Goal: Task Accomplishment & Management: Use online tool/utility

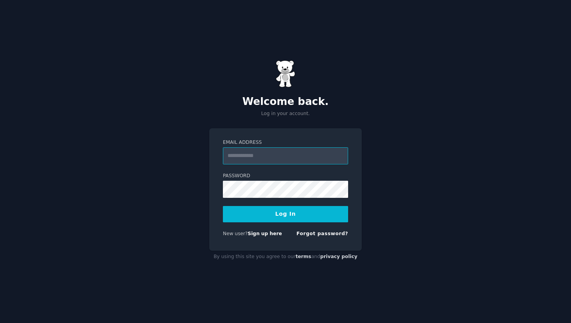
click at [268, 153] on input "Email Address" at bounding box center [285, 155] width 125 height 17
type input "**********"
click at [280, 216] on button "Log In" at bounding box center [285, 214] width 125 height 16
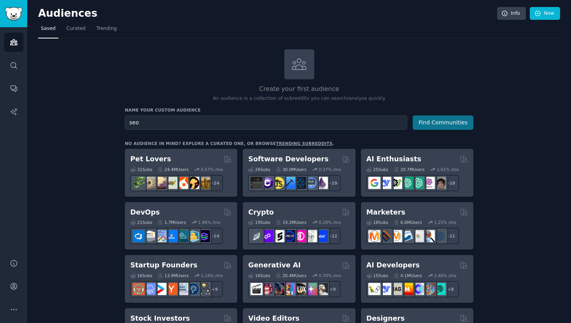
type input "seo"
click at [425, 122] on button "Find Communities" at bounding box center [443, 122] width 61 height 14
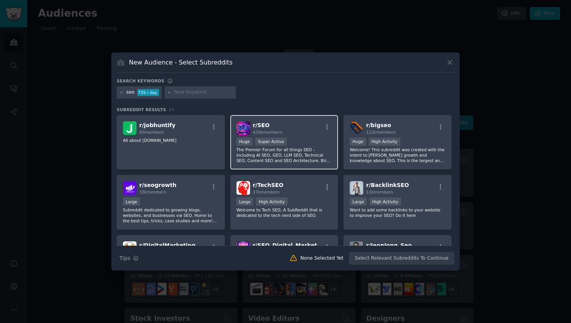
click at [267, 130] on span "420k members" at bounding box center [268, 132] width 30 height 5
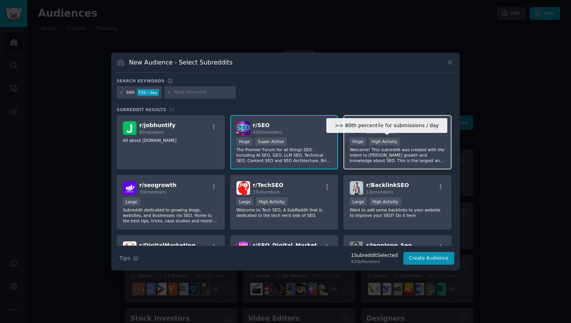
click at [393, 145] on div "High Activity" at bounding box center [384, 142] width 31 height 8
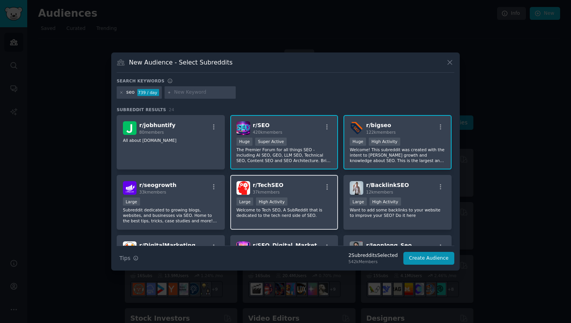
scroll to position [9, 0]
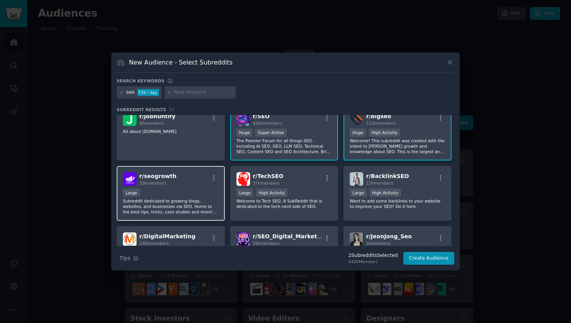
click at [205, 215] on div "r/ seogrowth 33k members Large Subreddit dedicated to growing blogs, websites, …" at bounding box center [171, 193] width 108 height 55
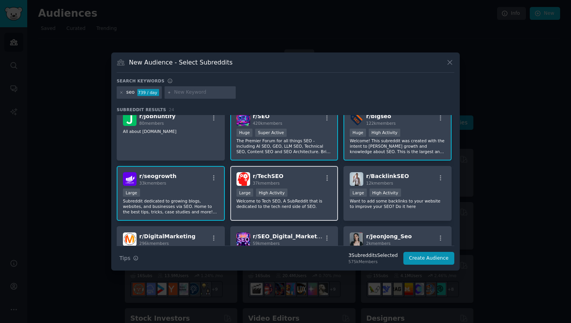
click at [298, 201] on p "Welcome to Tech SEO, A SubReddit that is dedicated to the tech nerd side of SEO." at bounding box center [284, 203] width 96 height 11
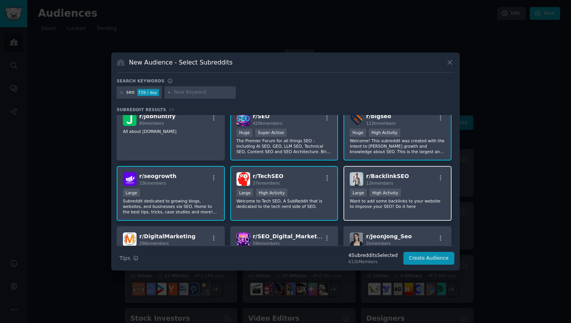
click at [371, 195] on div "High Activity" at bounding box center [384, 193] width 31 height 8
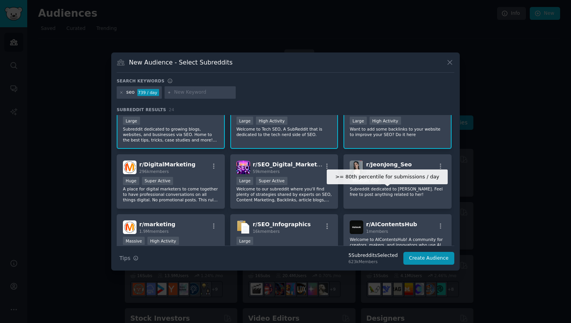
scroll to position [145, 0]
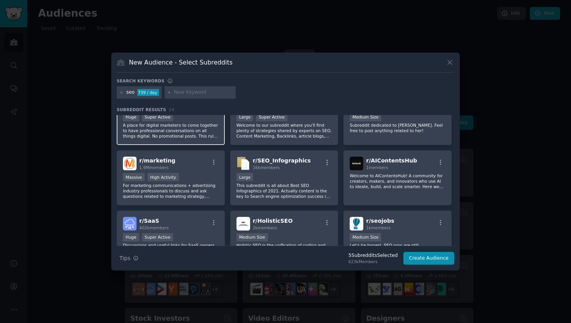
click at [201, 127] on p "A place for digital marketers to come together to have professional conversatio…" at bounding box center [171, 130] width 96 height 16
click at [276, 116] on div "Super Active" at bounding box center [271, 117] width 31 height 8
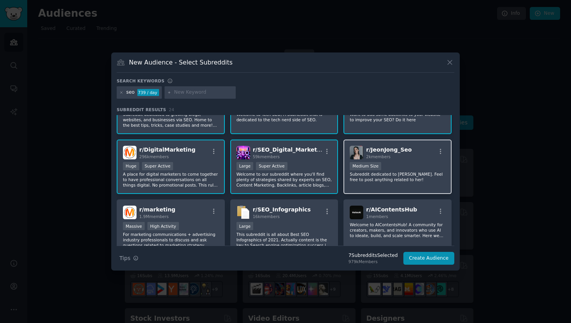
click at [372, 176] on p "Subreddit dedicated to [PERSON_NAME]. Feel free to post anything related to her!" at bounding box center [398, 176] width 96 height 11
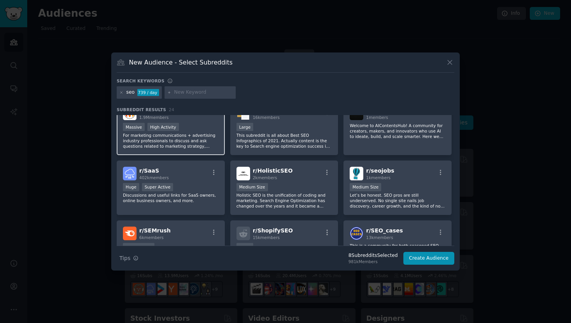
click at [198, 133] on p "For marketing communications + advertising industry professionals to discuss an…" at bounding box center [171, 141] width 96 height 16
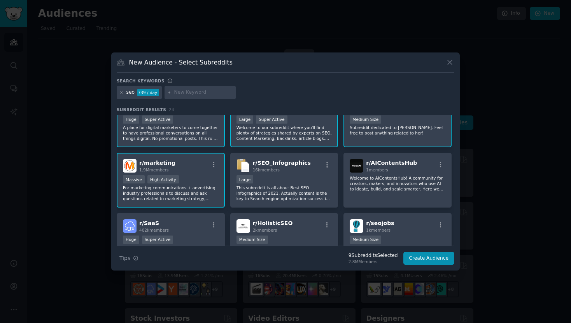
scroll to position [134, 0]
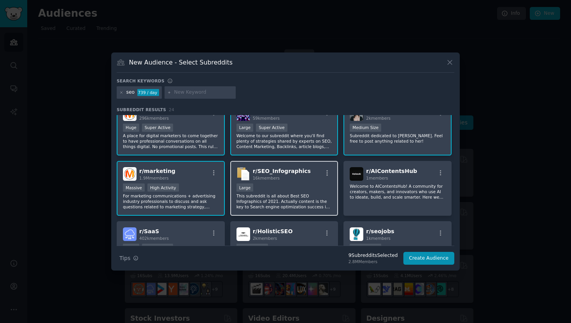
click at [288, 212] on div "r/ SEO_Infographics 16k members Large This subreddit is all about Best SEO Info…" at bounding box center [284, 188] width 108 height 55
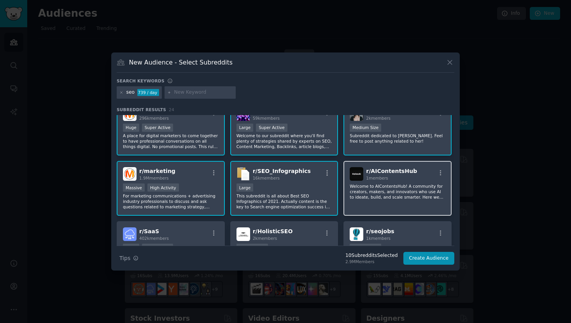
click at [377, 205] on div "r/ AIContentsHub 1 members Welcome to AIContentsHub! A community for creators, …" at bounding box center [397, 188] width 108 height 55
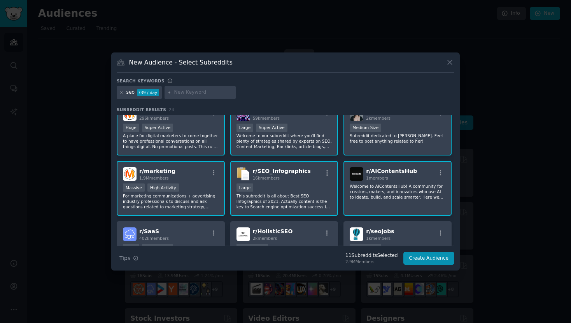
scroll to position [142, 0]
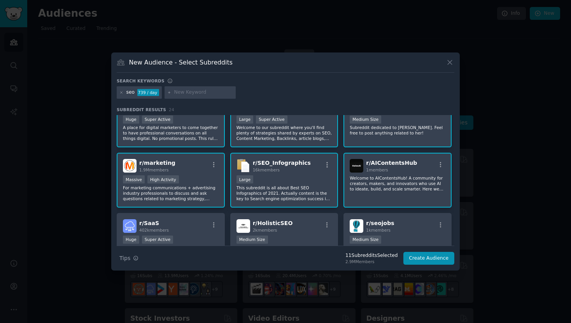
click at [376, 188] on p "Welcome to AIContentsHub! A community for creators, makers, and innovators who …" at bounding box center [398, 183] width 96 height 16
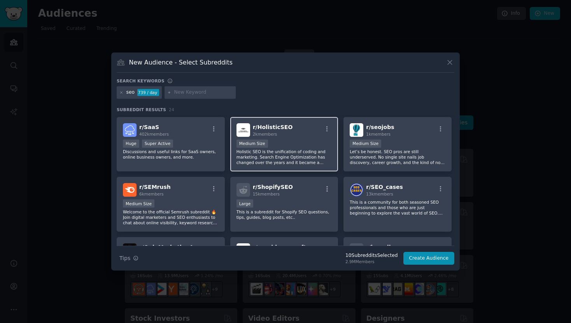
scroll to position [240, 0]
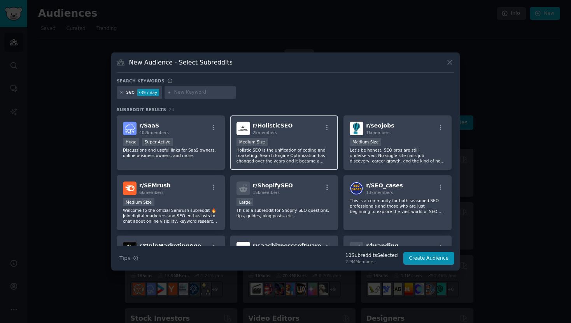
click at [293, 156] on p "Holistic SEO is the unification of coding and marketing. Search Engine Optimiza…" at bounding box center [284, 155] width 96 height 16
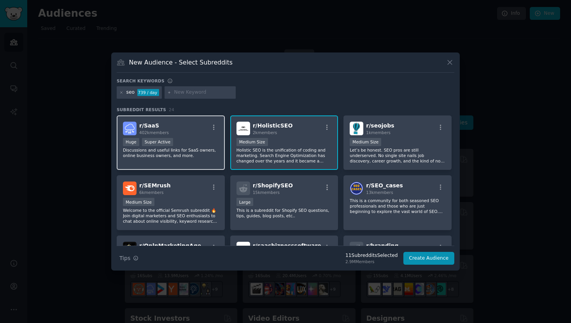
click at [209, 154] on p "Discussions and useful links for SaaS owners, online business owners, and more." at bounding box center [171, 152] width 96 height 11
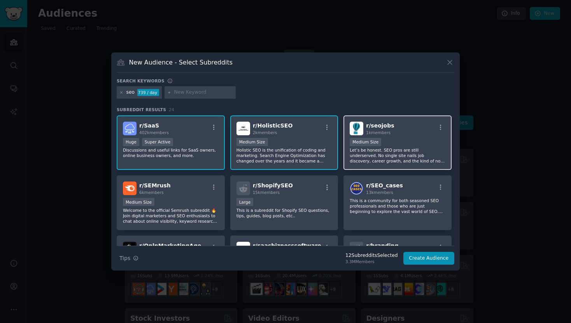
click at [374, 157] on p "Let’s be honest. SEO pros are still underserved. No single site nails job disco…" at bounding box center [398, 155] width 96 height 16
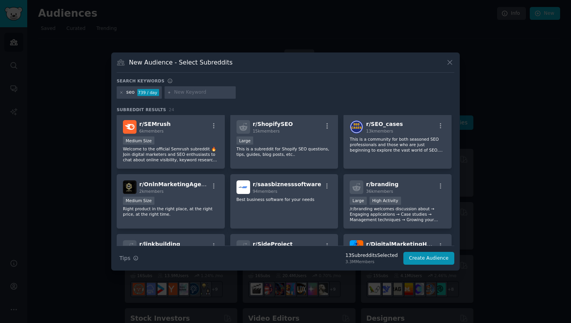
scroll to position [300, 0]
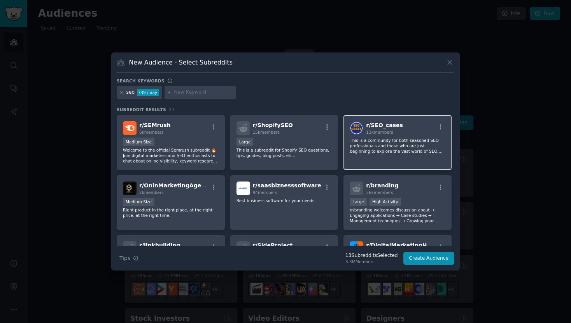
click at [367, 158] on div "r/ SEO_cases 13k members This is a community for both seasoned SEO professional…" at bounding box center [397, 142] width 108 height 55
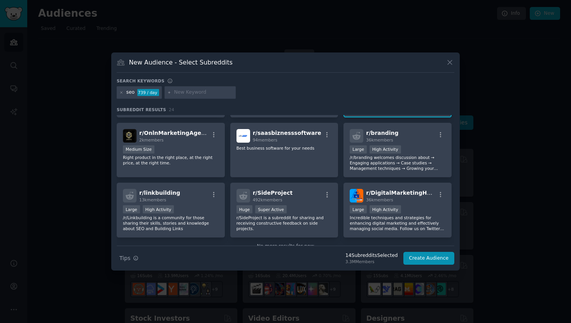
scroll to position [351, 0]
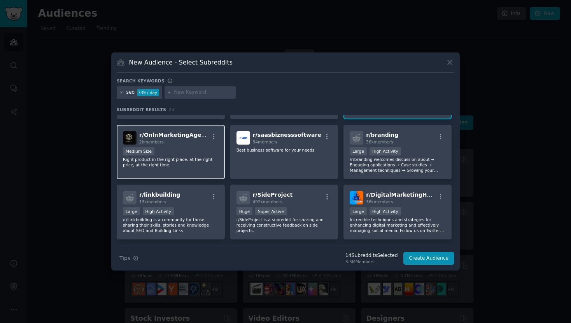
click at [201, 164] on p "Right product in the right place, at the right price, at the right time." at bounding box center [171, 162] width 96 height 11
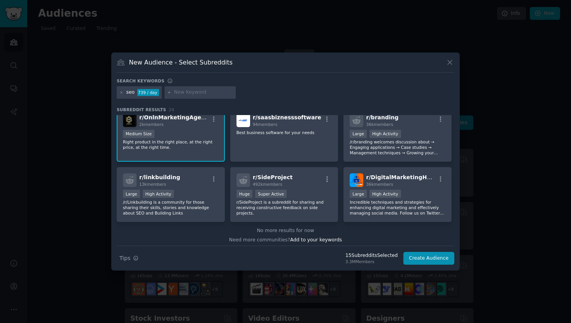
scroll to position [372, 0]
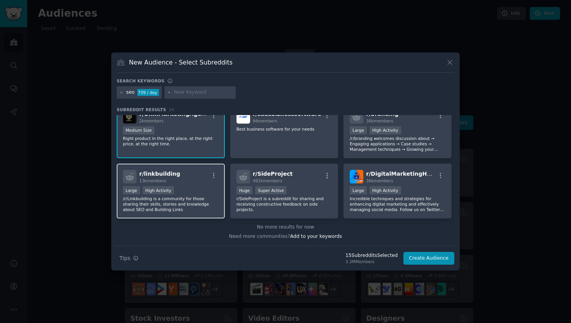
click at [211, 209] on p "/r/Linkbuilding is a community for those sharing their skills, stories and know…" at bounding box center [171, 204] width 96 height 16
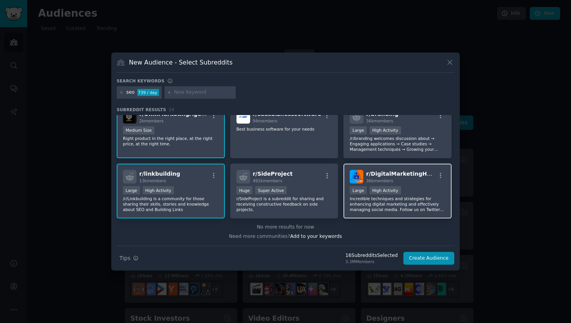
click at [359, 203] on p "Incredible techniques and strategies for enhancing digital marketing and effect…" at bounding box center [398, 204] width 96 height 16
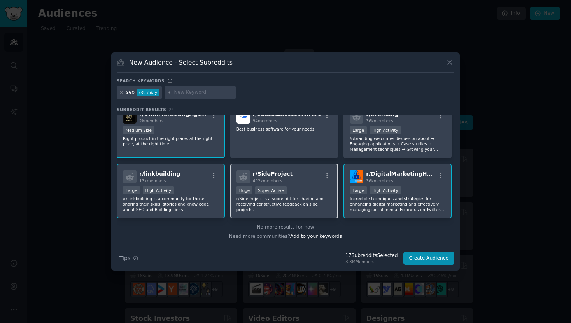
click at [318, 203] on p "r/SideProject is a subreddit for sharing and receiving constructive feedback on…" at bounding box center [284, 204] width 96 height 16
click at [428, 260] on button "Create Audience" at bounding box center [428, 258] width 51 height 13
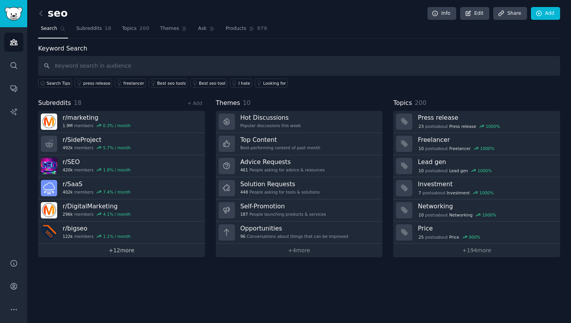
click at [158, 252] on link "+ 12 more" at bounding box center [121, 251] width 167 height 14
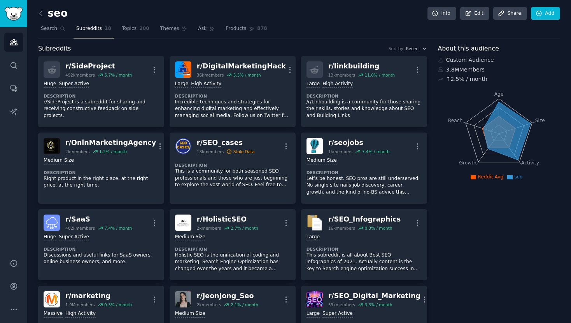
click at [299, 56] on div "r/ SideProject 492k members 5.7 % / month More Huge Super Active Description r/…" at bounding box center [232, 283] width 389 height 454
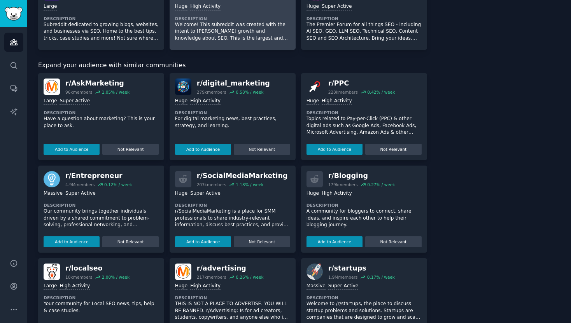
scroll to position [461, 0]
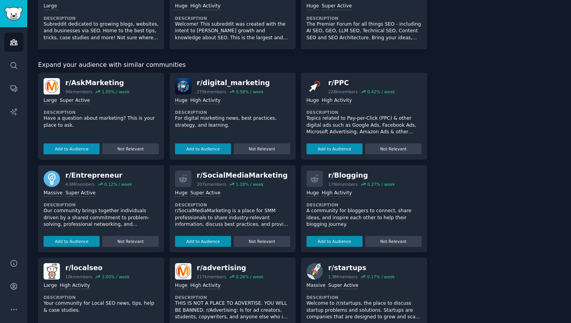
click at [103, 123] on p "Have a question about marketing? This is your place to ask." at bounding box center [101, 122] width 115 height 14
click at [55, 84] on img at bounding box center [52, 86] width 16 height 16
click at [87, 85] on div "r/ AskMarketing" at bounding box center [97, 83] width 64 height 10
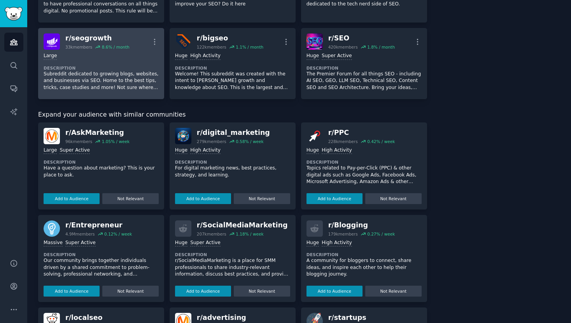
click at [72, 55] on div "Large" at bounding box center [101, 55] width 115 height 7
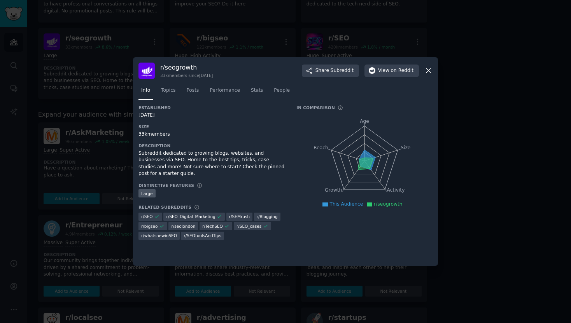
click at [75, 63] on div at bounding box center [285, 161] width 571 height 323
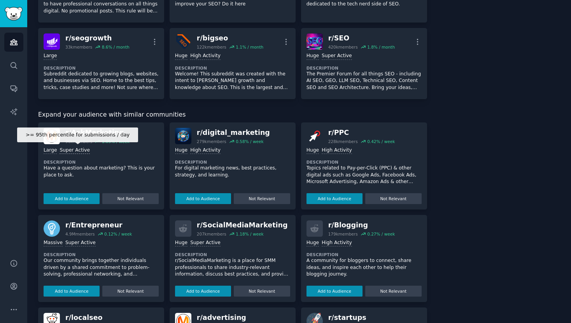
click at [82, 151] on div "Super Active" at bounding box center [74, 150] width 30 height 7
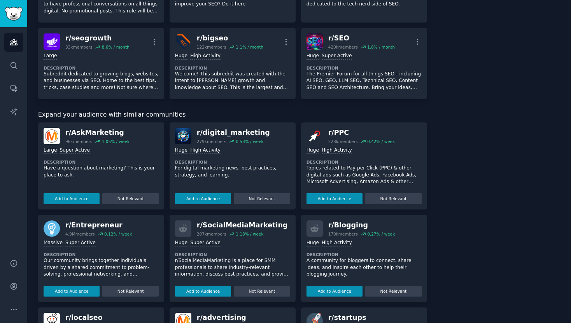
click at [81, 191] on div "Add to Audience Not Relevant" at bounding box center [101, 198] width 115 height 14
click at [83, 198] on button "Add to Audience" at bounding box center [72, 198] width 56 height 11
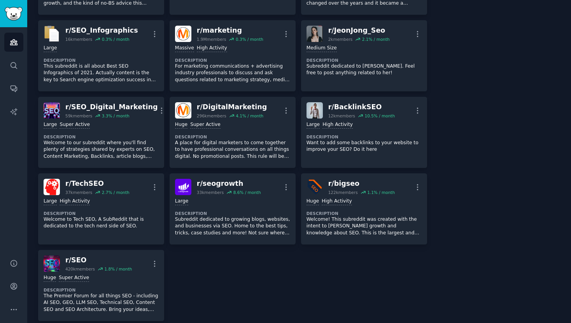
scroll to position [662, 0]
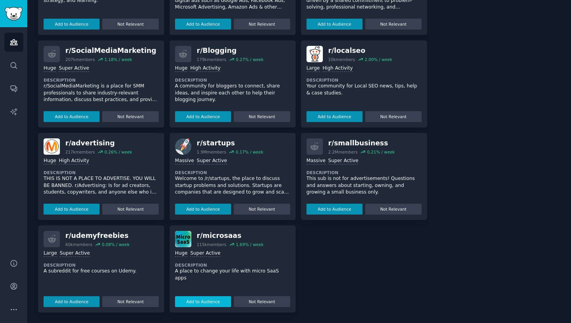
click at [210, 299] on button "Add to Audience" at bounding box center [203, 301] width 56 height 11
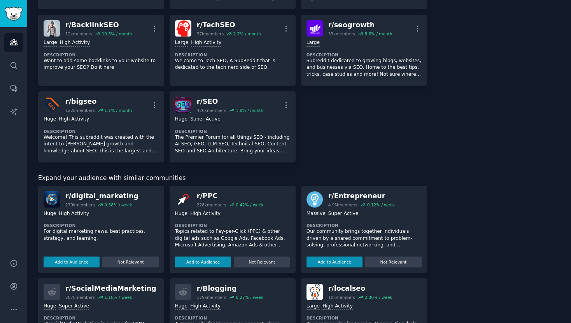
scroll to position [656, 0]
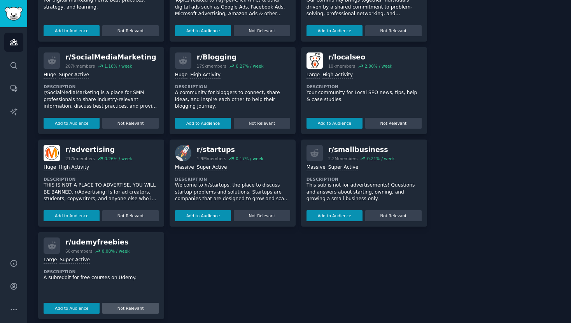
click at [145, 303] on button "Not Relevant" at bounding box center [130, 308] width 56 height 11
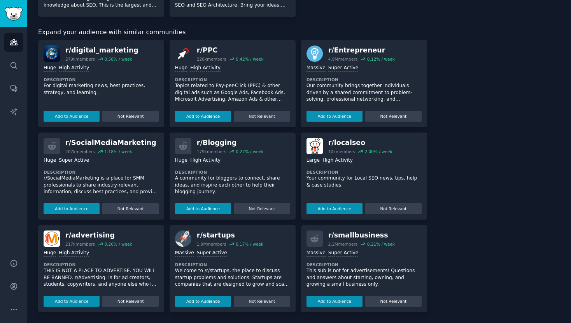
scroll to position [563, 0]
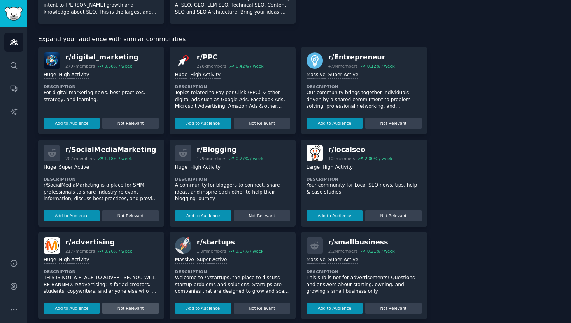
click at [143, 303] on button "Not Relevant" at bounding box center [130, 308] width 56 height 11
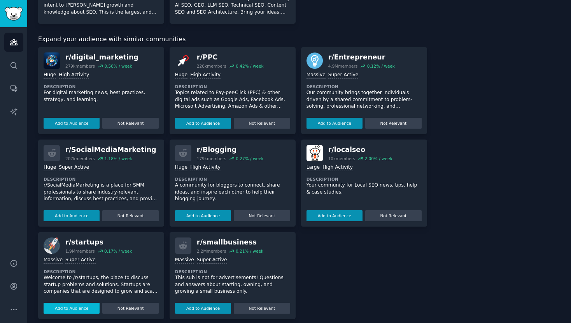
click at [83, 304] on button "Add to Audience" at bounding box center [72, 308] width 56 height 11
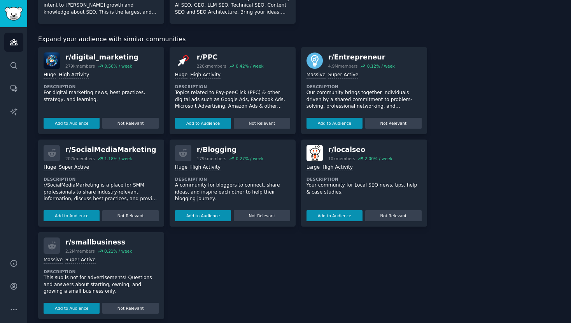
scroll to position [570, 0]
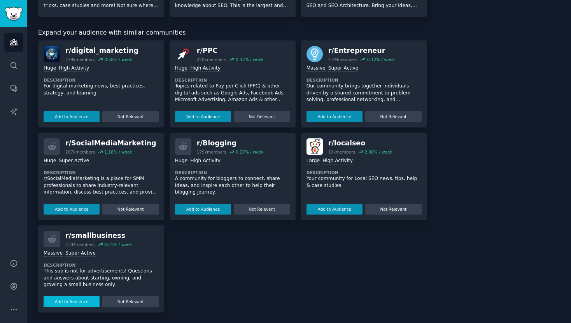
click at [72, 304] on button "Add to Audience" at bounding box center [72, 301] width 56 height 11
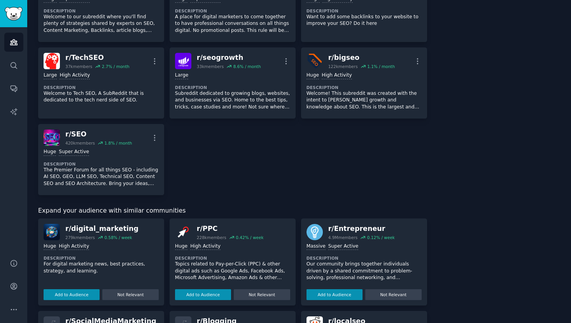
scroll to position [554, 0]
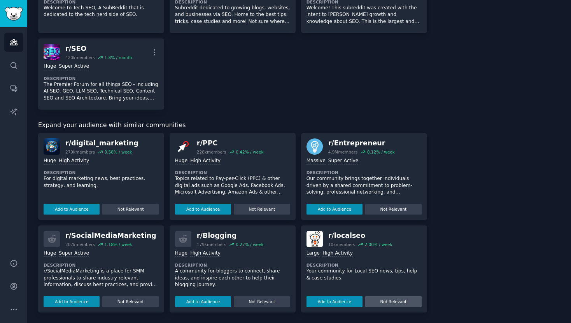
click at [384, 304] on button "Not Relevant" at bounding box center [393, 301] width 56 height 11
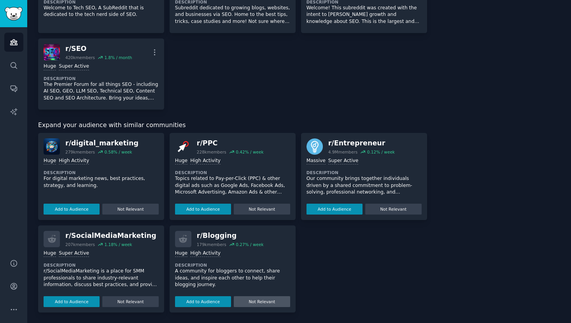
click at [260, 301] on button "Not Relevant" at bounding box center [262, 301] width 56 height 11
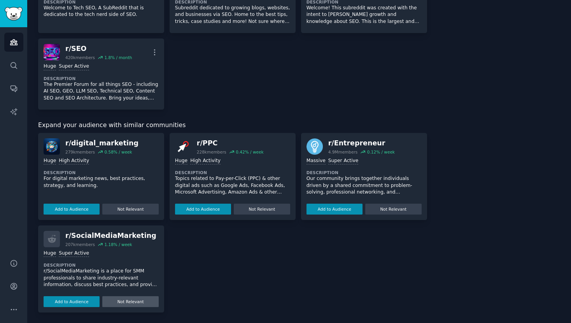
click at [144, 304] on button "Not Relevant" at bounding box center [130, 301] width 56 height 11
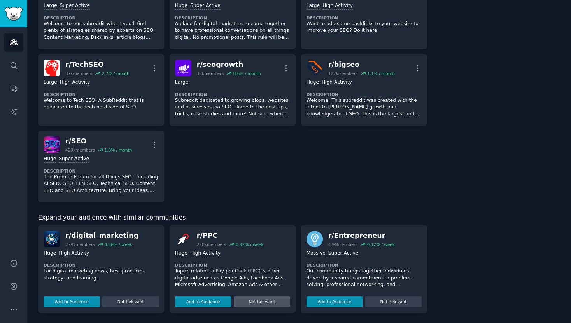
click at [264, 304] on button "Not Relevant" at bounding box center [262, 301] width 56 height 11
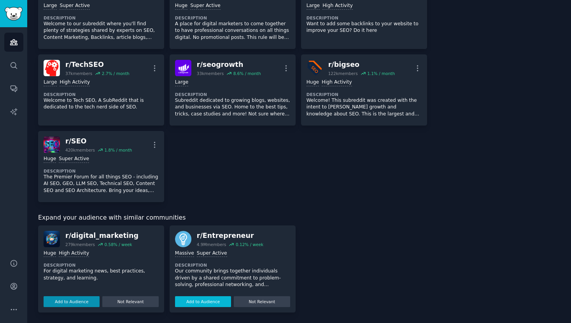
click at [203, 302] on button "Add to Audience" at bounding box center [203, 301] width 56 height 11
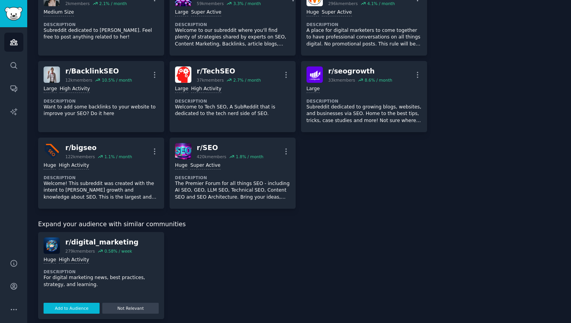
click at [81, 304] on button "Add to Audience" at bounding box center [72, 308] width 56 height 11
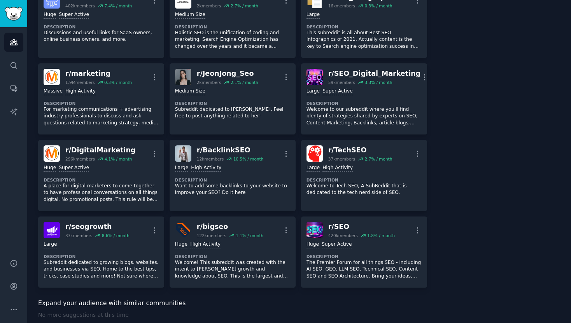
scroll to position [411, 0]
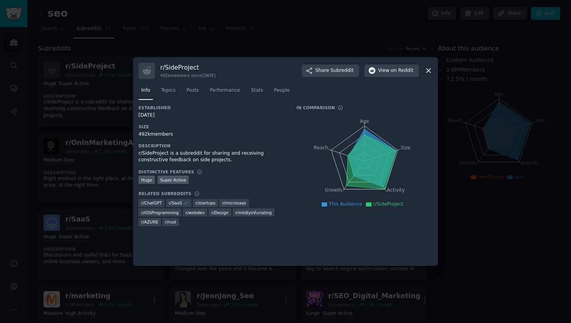
click at [147, 73] on icon at bounding box center [147, 70] width 8 height 8
click at [170, 70] on h3 "r/ SideProject" at bounding box center [187, 67] width 55 height 8
click at [374, 72] on icon "button" at bounding box center [372, 70] width 7 height 7
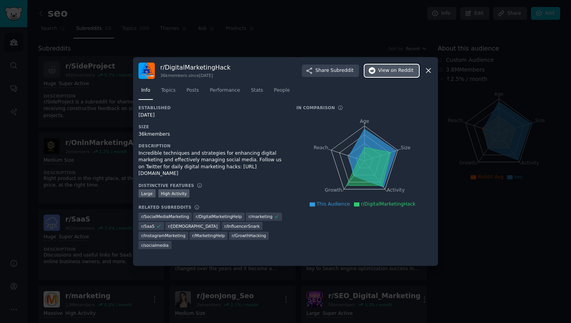
click at [378, 70] on button "View on Reddit" at bounding box center [391, 71] width 54 height 12
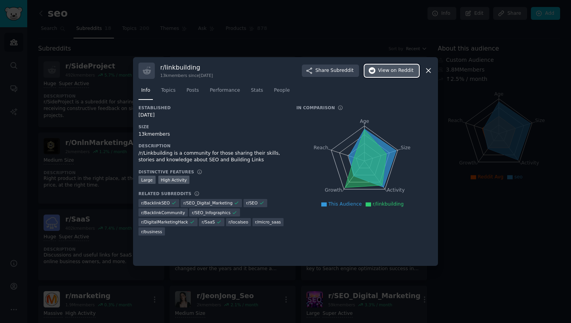
click at [372, 72] on icon "button" at bounding box center [372, 70] width 7 height 7
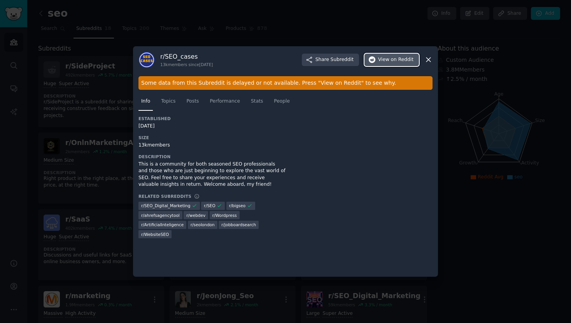
click at [371, 57] on icon "button" at bounding box center [372, 59] width 7 height 7
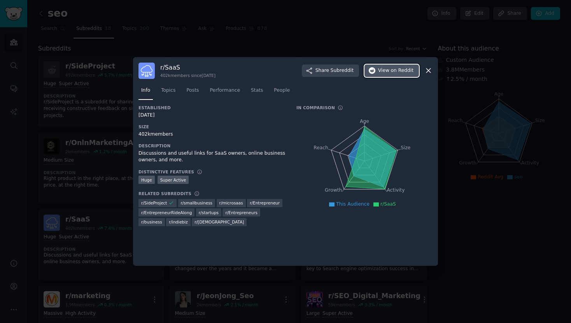
click at [396, 73] on span "on Reddit" at bounding box center [402, 70] width 23 height 7
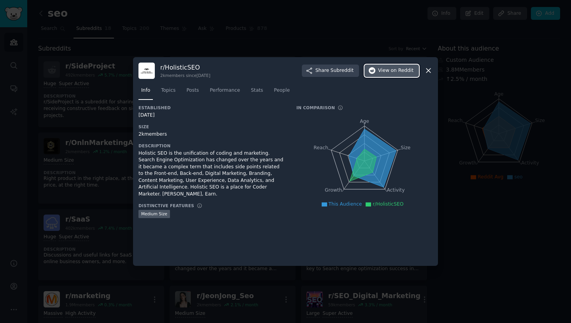
click at [376, 73] on icon "button" at bounding box center [372, 70] width 7 height 7
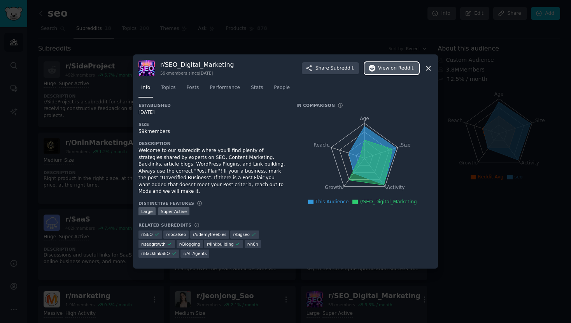
click at [385, 66] on button "View on Reddit" at bounding box center [391, 68] width 54 height 12
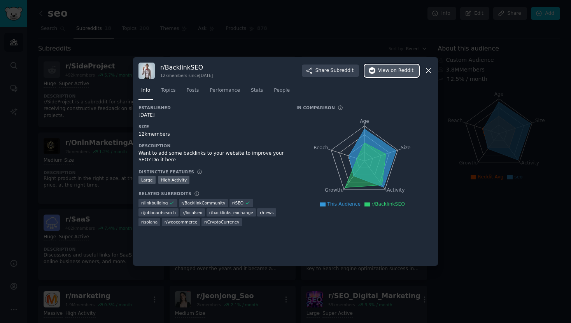
click at [393, 68] on span "on Reddit" at bounding box center [402, 70] width 23 height 7
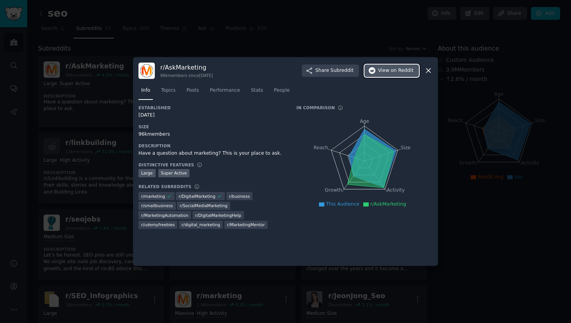
click at [376, 70] on icon "button" at bounding box center [372, 70] width 7 height 7
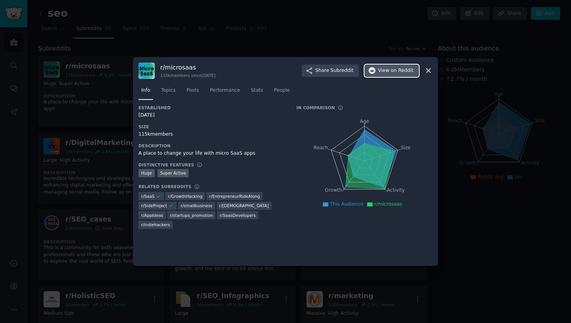
click at [372, 72] on icon "button" at bounding box center [372, 70] width 7 height 7
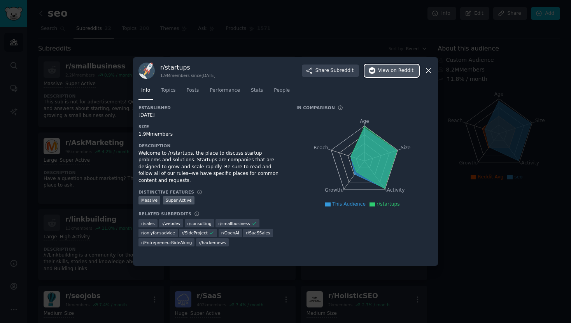
click at [380, 68] on span "View on Reddit" at bounding box center [395, 70] width 35 height 7
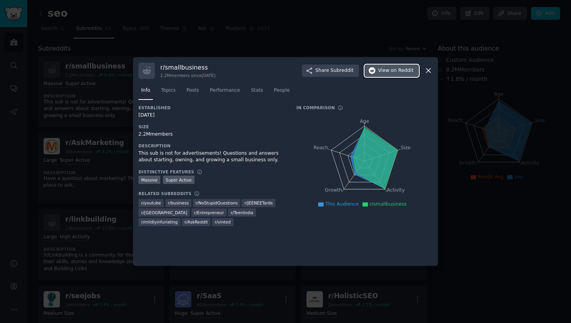
click at [388, 73] on span "View on Reddit" at bounding box center [395, 70] width 35 height 7
click at [377, 69] on button "View on Reddit" at bounding box center [391, 71] width 54 height 12
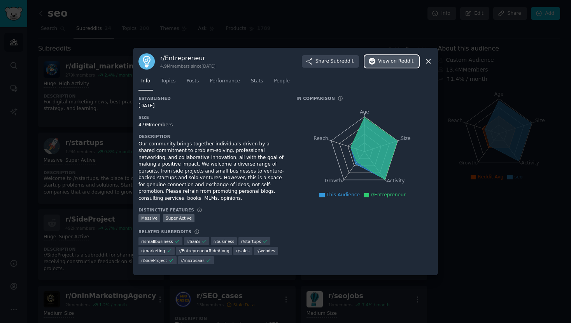
click at [389, 63] on span "View on Reddit" at bounding box center [395, 61] width 35 height 7
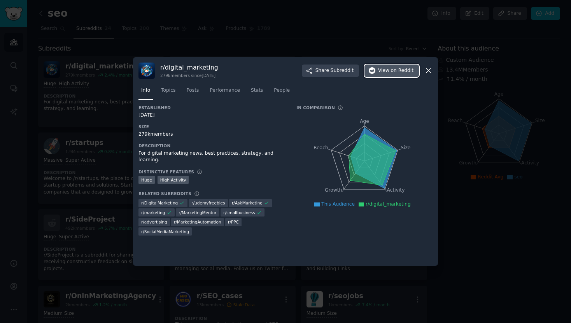
click at [383, 72] on span "View on Reddit" at bounding box center [395, 70] width 35 height 7
